Goal: Check status: Check status

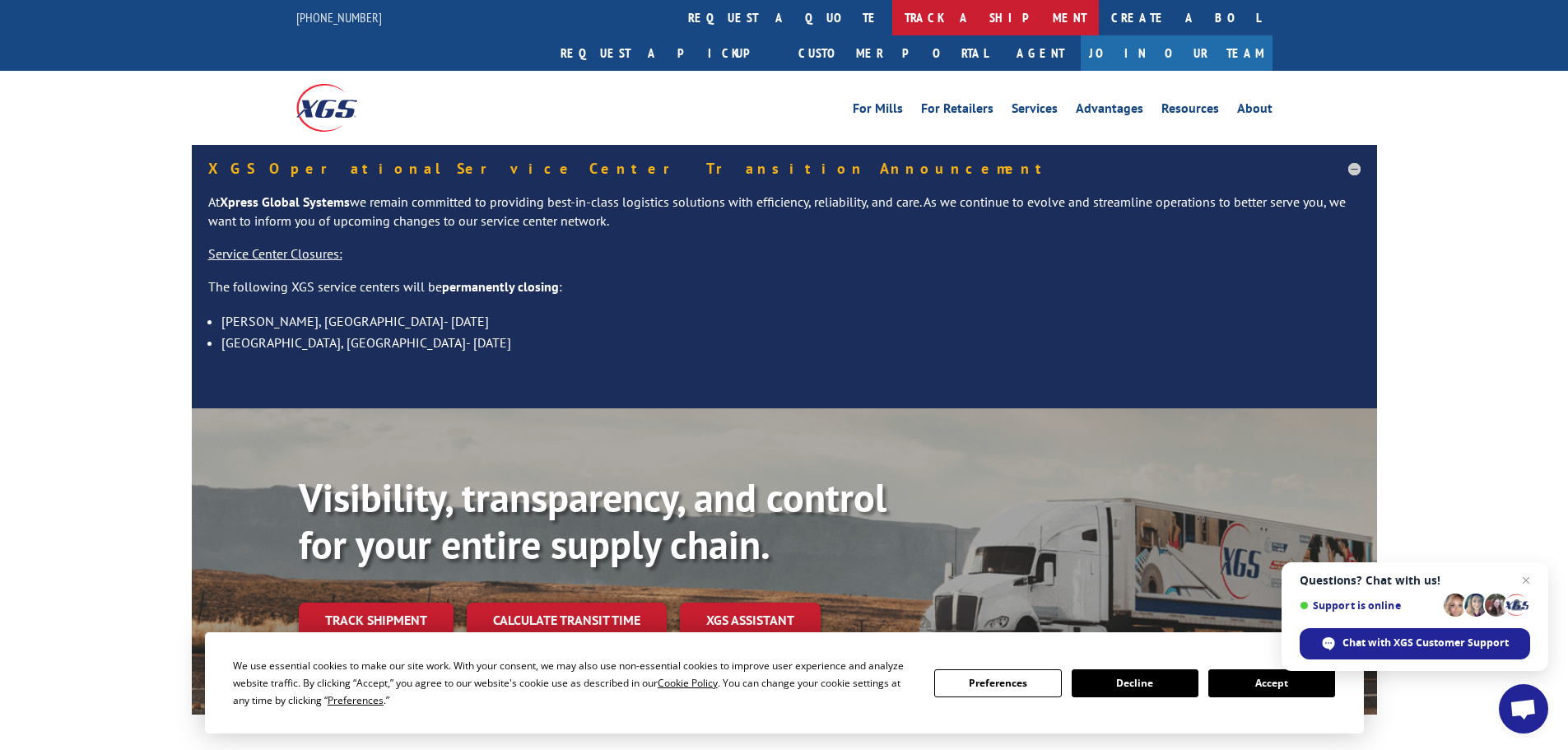
click at [892, 23] on link "track a shipment" at bounding box center [995, 18] width 206 height 36
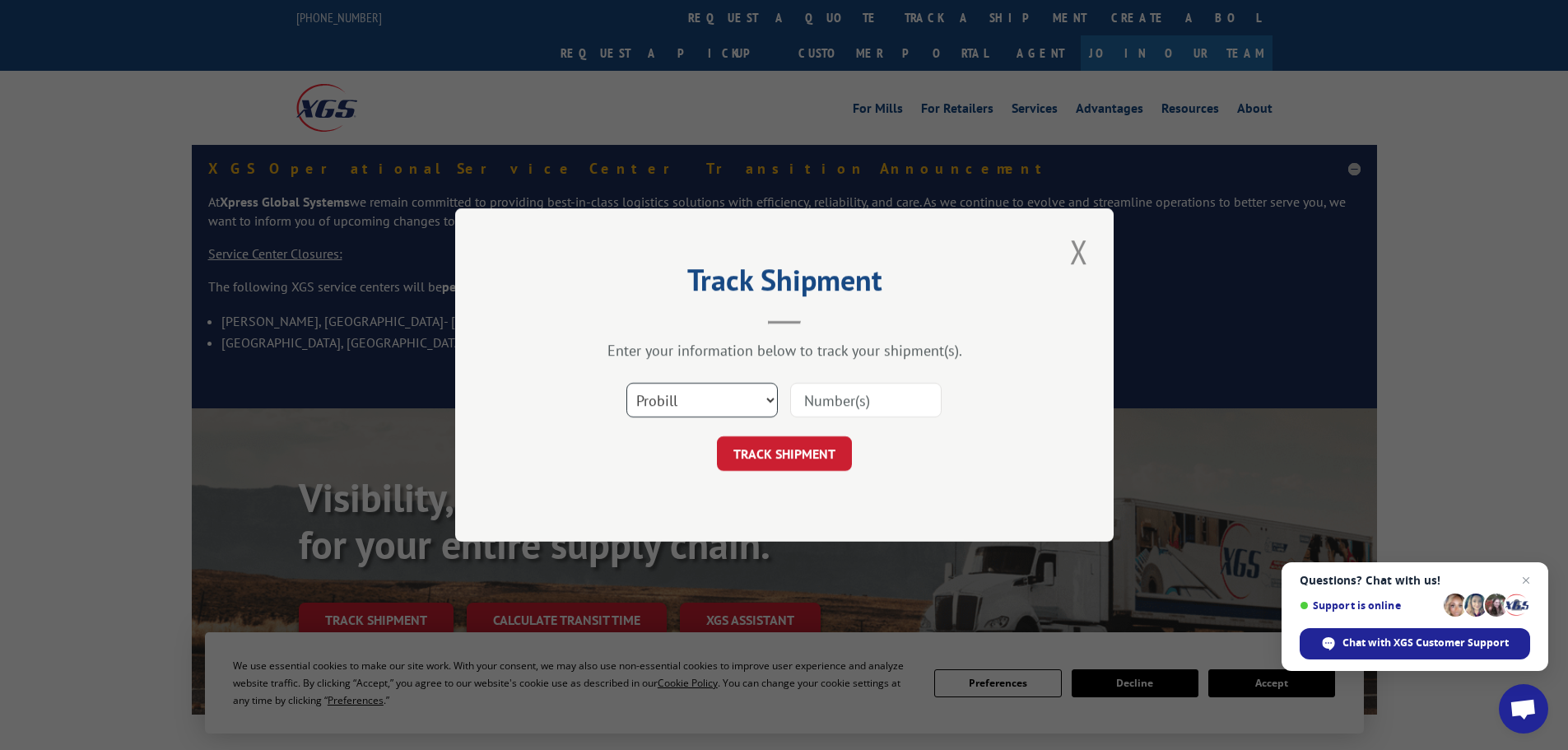
click at [682, 391] on select "Select category... Probill BOL PO" at bounding box center [702, 400] width 152 height 35
select select "bol"
click at [626, 383] on select "Select category... Probill BOL PO" at bounding box center [702, 400] width 152 height 35
click at [819, 404] on input at bounding box center [866, 400] width 152 height 35
paste input "5968571"
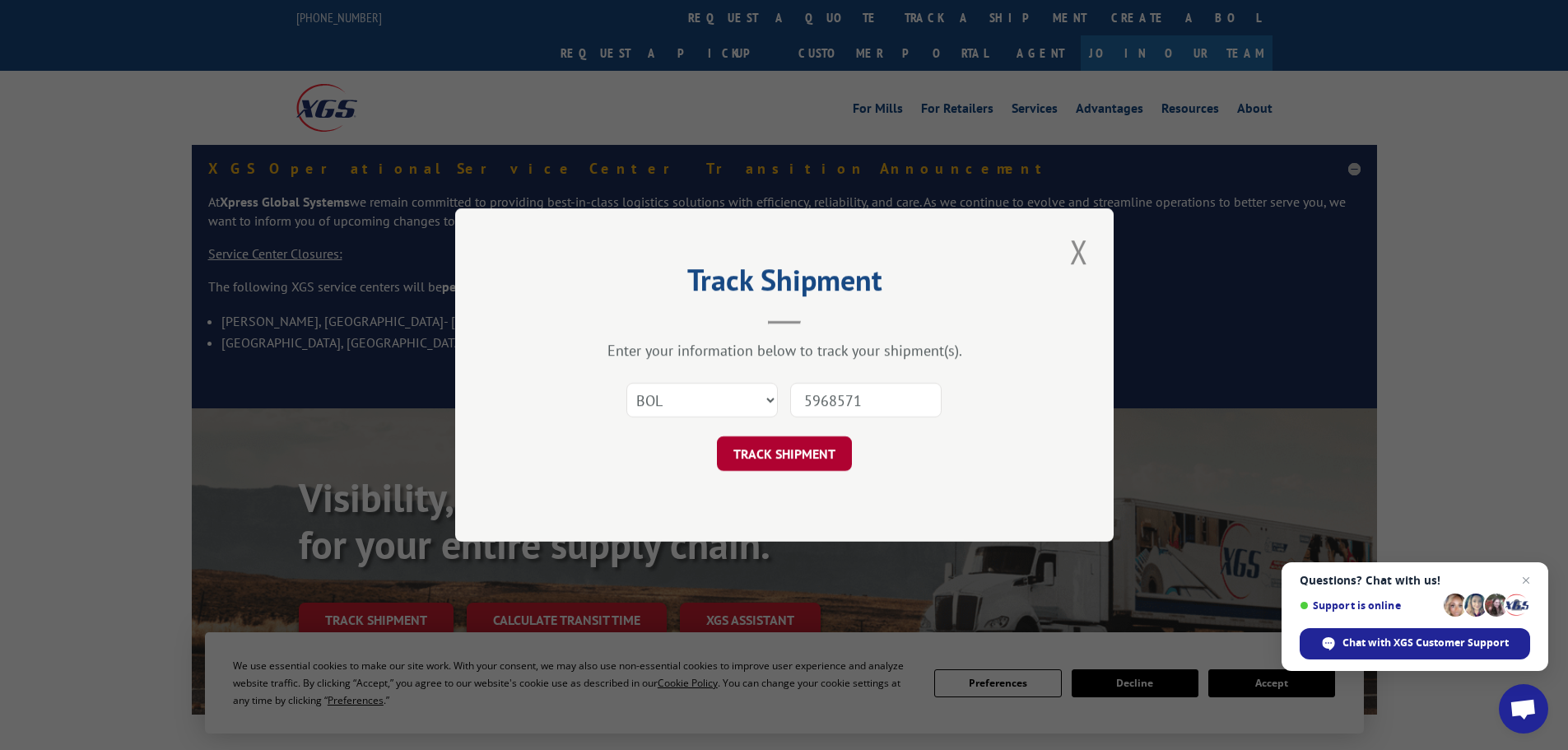
type input "5968571"
click at [813, 441] on button "TRACK SHIPMENT" at bounding box center [784, 454] width 135 height 35
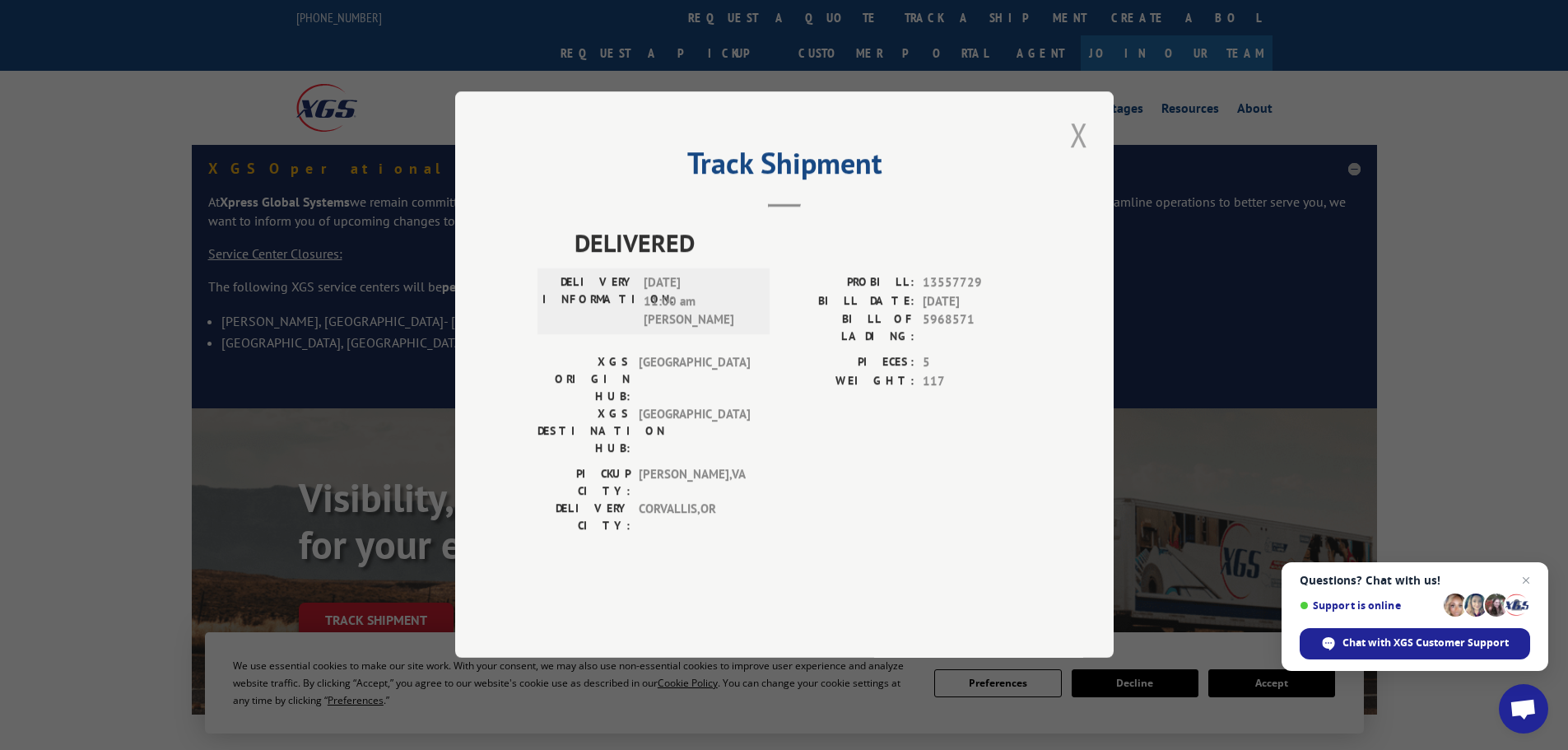
click at [1084, 158] on button "Close modal" at bounding box center [1079, 134] width 28 height 45
